Goal: Information Seeking & Learning: Learn about a topic

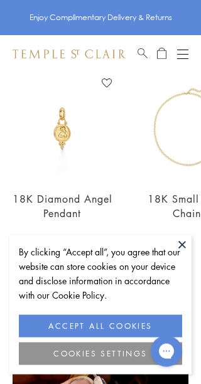
scroll to position [655, 0]
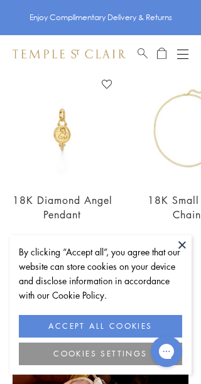
click at [91, 197] on link "18K Diamond Angel Pendant" at bounding box center [63, 207] width 100 height 28
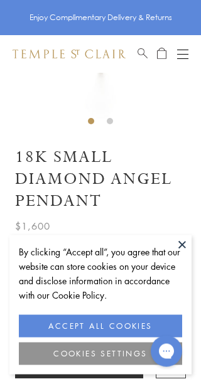
scroll to position [142, 0]
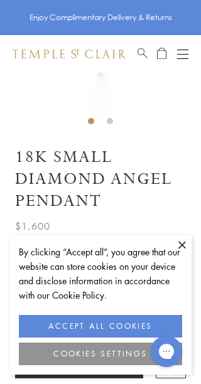
click at [58, 280] on label "M" at bounding box center [54, 274] width 23 height 16
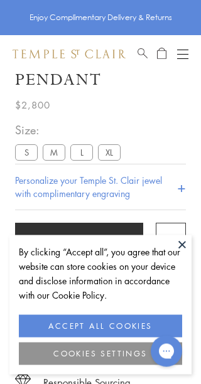
click at [88, 150] on label "L" at bounding box center [81, 153] width 23 height 16
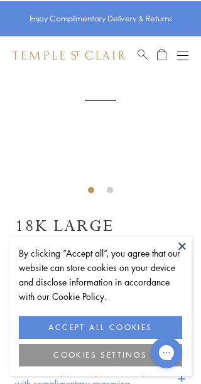
scroll to position [73, 0]
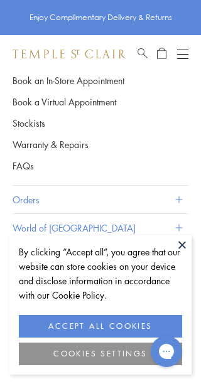
scroll to position [2318, 0]
